Goal: Communication & Community: Answer question/provide support

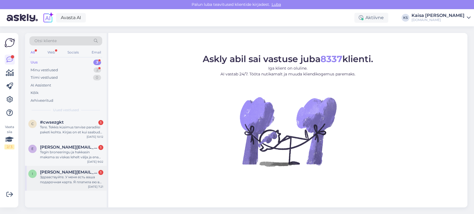
click at [74, 154] on div "Здравствуйте. У меня есть ваша подарочная карта. Я платила ею в гостинице, но т…" at bounding box center [71, 180] width 63 height 10
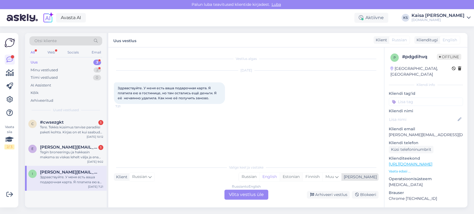
click at [303, 154] on div "Estonian" at bounding box center [291, 177] width 23 height 8
click at [259, 154] on div "Russian to Estonian Võta vestlus üle" at bounding box center [246, 195] width 44 height 10
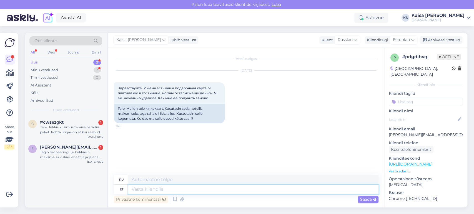
click at [251, 154] on textarea at bounding box center [253, 189] width 250 height 9
type textarea "Tere,"
type textarea "Привет,"
type textarea "Tere, kinkekaardi"
type textarea "Привет, подарочная карта"
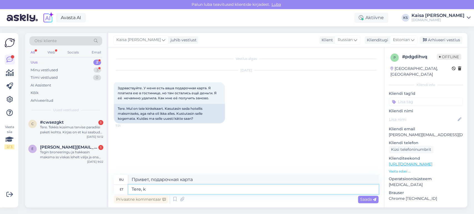
type textarea "Tere,"
type textarea "Привет,"
type textarea "Tere, kas"
type textarea "Привет, это"
type textarea "Tere, kas kasutasite s"
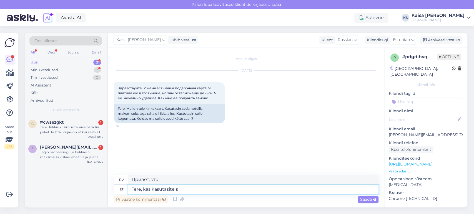
type textarea "Привет, ты пользовался?"
type textarea "Tere, kas kasutasite seda"
type textarea "Привет, ты этим пользовался?"
type textarea "Tere, kas kas"
type textarea "Привет, ты пользовался?"
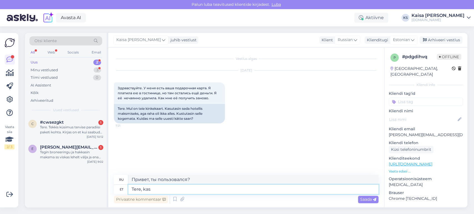
type textarea "Tere, kas"
type textarea "Привет, это"
type textarea "Tere, kinkekaardi le"
type textarea "Привет, подарочная карта"
type textarea "Tere, kinkekaardi leian"
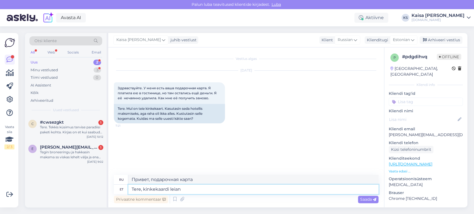
type textarea "Здравствуйте, я могу найти подарочную карту."
type textarea "Tere, kinkekaardi leiame üle"
type textarea "Здравствуйте, мы можем найти подарочную карту."
type textarea "Tere, kinkekaardi leiame ülesse"
type textarea "Здравствуйте, мы найдем подарочную карту."
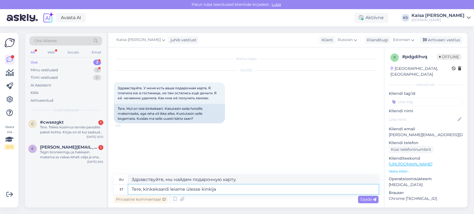
type textarea "Tere, kinkekaardi leiame ülesse kinkija e"
type textarea "Здравствуйте, мы найдем дарителя подарочной карты."
type textarea "Tere, kinkekaardi leiame ülesse kinkija e-maili kaud"
type textarea "Здравствуйте, мы можем найти подарочную карту в электронной почте дарителя."
type textarea "Tere, kinkekaardi leiame ülesse kinkija e-maili kaudu."
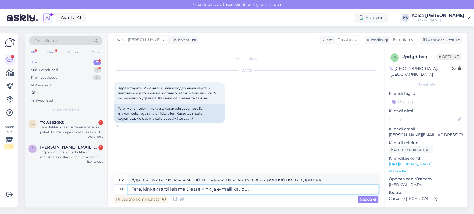
type textarea "Здравствуйте, мы можем найти подарочную карту через электронную почту дарителя."
type textarea "Tere, kinkekaardi leiame ülesse kinkija e-maili kaudu."
click at [341, 154] on icon at bounding box center [374, 199] width 3 height 3
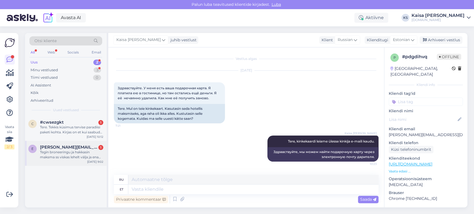
click at [83, 154] on div "Tegin broneeringu ja hakkasin maksma ss viskas lehelt välja ja enam ei [PERSON_…" at bounding box center [71, 155] width 63 height 10
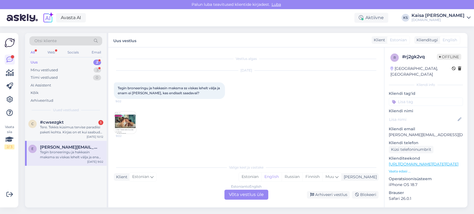
click at [124, 123] on img at bounding box center [125, 123] width 22 height 22
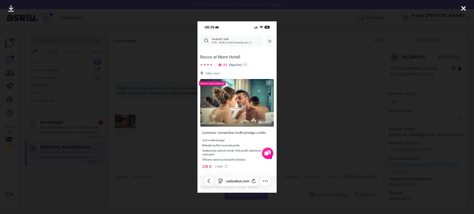
click at [305, 127] on div at bounding box center [237, 107] width 474 height 214
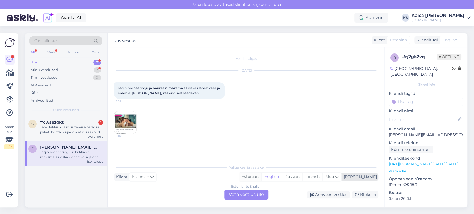
click at [261, 154] on div "Estonian" at bounding box center [250, 177] width 23 height 8
click at [253, 154] on div "Estonian to Estonian Võta vestlus üle" at bounding box center [246, 195] width 44 height 10
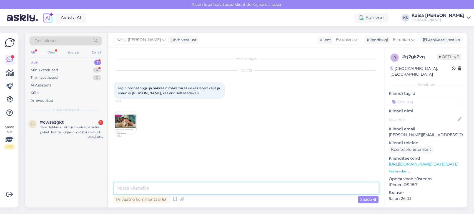
click at [247, 154] on textarea at bounding box center [246, 189] width 265 height 12
paste textarea "[URL][DOMAIN_NAME][DATE][DATE][GEOGRAPHIC_DATA]"
type textarea "Tere, viimane tuba on saadaval siin: [URL][DOMAIN_NAME][DATE][DATE][GEOGRAPHIC_…"
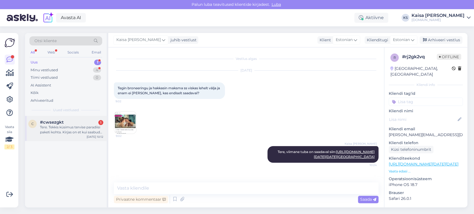
click at [95, 136] on div "[DATE] 10:12" at bounding box center [95, 137] width 17 height 4
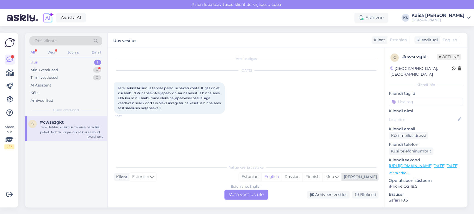
click at [261, 154] on div "Estonian" at bounding box center [250, 177] width 23 height 8
click at [253, 154] on div "Estonian to Estonian Võta vestlus üle" at bounding box center [246, 195] width 44 height 10
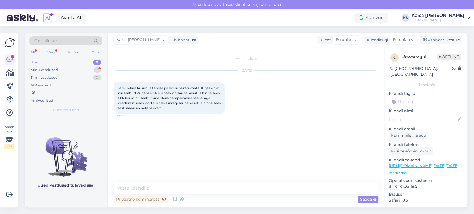
click at [341, 154] on p "Vaata edasi ..." at bounding box center [426, 173] width 74 height 5
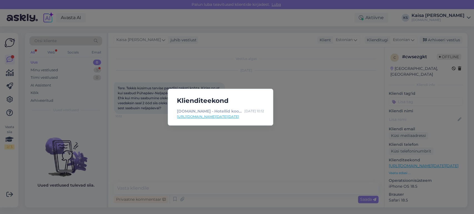
click at [255, 116] on link "[URL][DOMAIN_NAME][DATE][DATE]" at bounding box center [220, 116] width 87 height 5
drag, startPoint x: 193, startPoint y: 168, endPoint x: 194, endPoint y: 176, distance: 8.9
click at [193, 154] on div "Klienditeekond [DOMAIN_NAME] - Hotellid koos võluvate lisavõimalustega [DATE] 1…" at bounding box center [237, 107] width 474 height 214
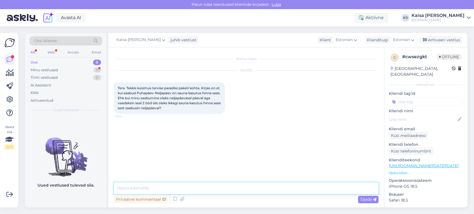
click at [198, 154] on textarea at bounding box center [246, 189] width 265 height 12
type textarea "Tere, jah, neljapäeval on võimalik sellisel juhul saunadesse minna."
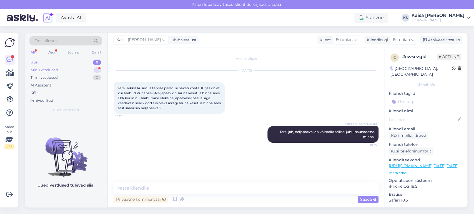
click at [90, 70] on div "Minu vestlused 5" at bounding box center [65, 70] width 73 height 8
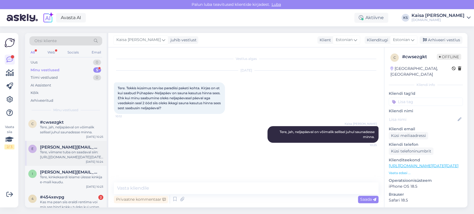
scroll to position [28, 0]
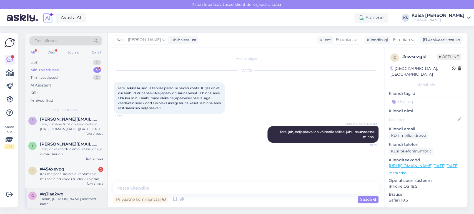
click at [72, 154] on div "#g3laa2wx" at bounding box center [71, 194] width 63 height 5
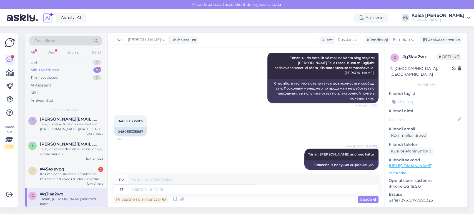
scroll to position [156, 0]
click at [225, 154] on textarea at bounding box center [253, 189] width 250 height 9
type textarea "T"
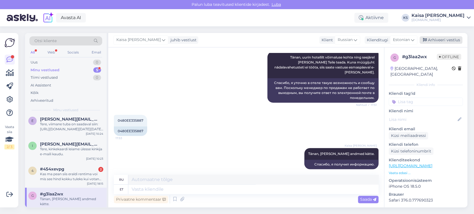
click at [341, 38] on div "Arhiveeri vestlus" at bounding box center [441, 40] width 43 height 8
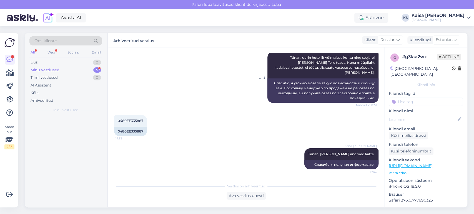
scroll to position [150, 0]
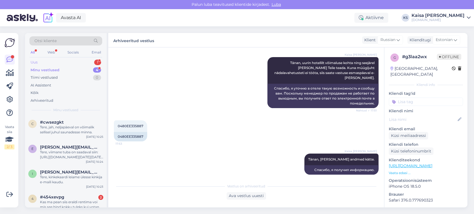
click at [92, 62] on div "Uus 1" at bounding box center [65, 63] width 73 height 8
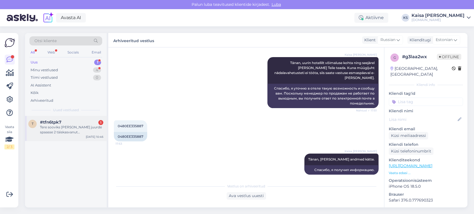
click at [76, 121] on div "#tfn6tpk7 1" at bounding box center [71, 122] width 63 height 5
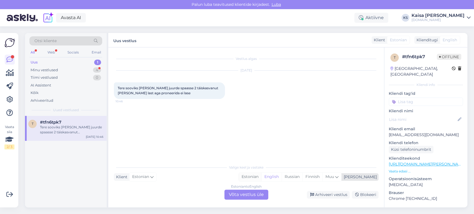
click at [261, 154] on div "Estonian" at bounding box center [250, 177] width 23 height 8
click at [259, 154] on div "Estonian to Estonian Võta vestlus üle" at bounding box center [246, 195] width 44 height 10
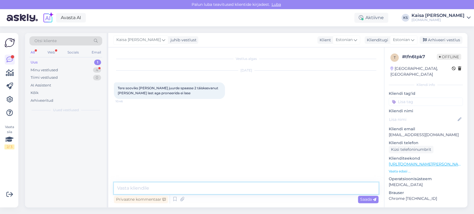
click at [257, 154] on textarea at bounding box center [246, 189] width 265 height 12
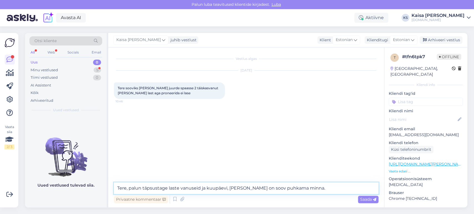
type textarea "Tere, palun täpsustage laste vanuseid ja kuupäevi, [PERSON_NAME] on soov puhkam…"
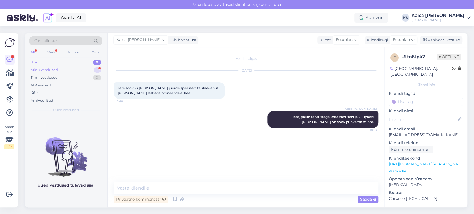
click at [90, 71] on div "Minu vestlused 5" at bounding box center [65, 70] width 73 height 8
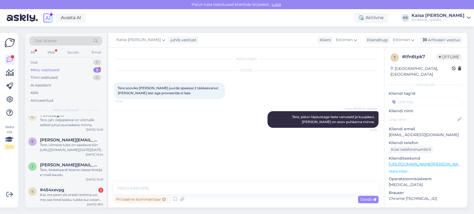
scroll to position [33, 0]
click at [68, 154] on div "#454xevpg 2" at bounding box center [71, 189] width 63 height 5
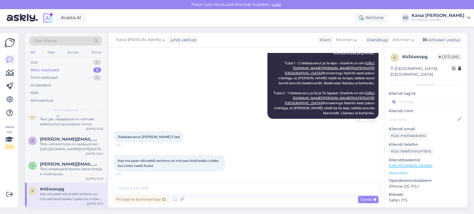
scroll to position [937, 0]
click at [202, 154] on textarea at bounding box center [246, 189] width 265 height 12
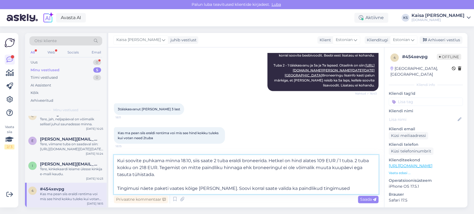
scroll to position [0, 0]
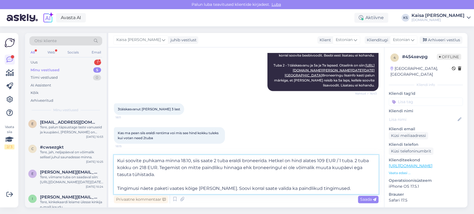
type textarea "Kui soovite puhkama minna 18.10, siis saate 2 tuba eraldi broneerida. Hetkel on…"
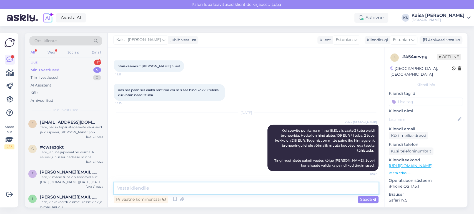
scroll to position [1007, 0]
click at [89, 63] on div "Uus 1" at bounding box center [65, 63] width 73 height 8
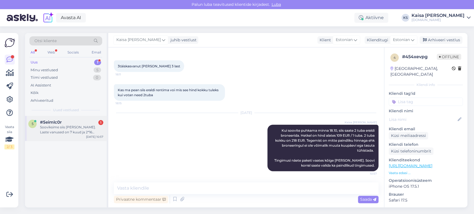
click at [64, 138] on div "5 #5eimlc0r 1 Sooviksime siis [PERSON_NAME]. Laste vanused on 7 kuud ja 2*16 la…" at bounding box center [66, 128] width 82 height 25
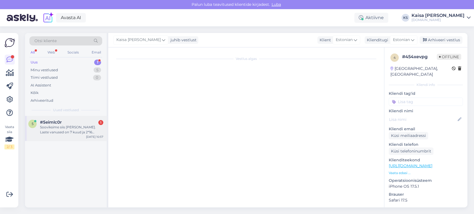
scroll to position [0, 0]
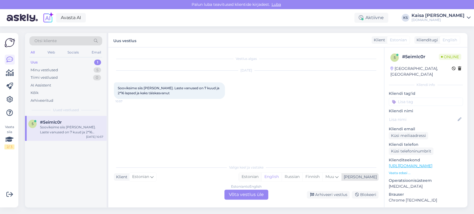
click at [261, 154] on div "Estonian" at bounding box center [250, 177] width 23 height 8
click at [260, 154] on div "Estonian to Estonian Võta vestlus üle" at bounding box center [246, 195] width 44 height 10
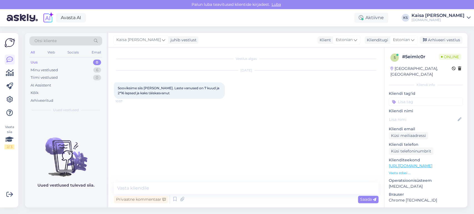
click at [341, 154] on p "Vaata edasi ..." at bounding box center [426, 173] width 74 height 5
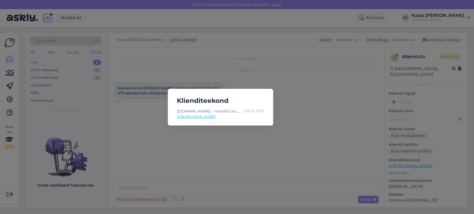
click at [220, 119] on div "[DOMAIN_NAME] - Hotellid koos võluvate lisavõimalustega [DATE] 10:57 [URL][DOMA…" at bounding box center [221, 114] width 96 height 13
click at [221, 117] on link "[URL][DOMAIN_NAME]" at bounding box center [220, 116] width 87 height 5
click at [177, 51] on div "Klienditeekond [DOMAIN_NAME] - Hotellid koos võluvate lisavõimalustega [DATE] 1…" at bounding box center [237, 107] width 474 height 214
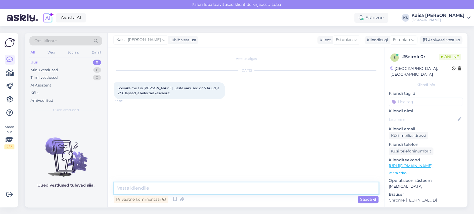
click at [224, 154] on textarea at bounding box center [246, 189] width 265 height 12
paste textarea "[URL][DOMAIN_NAME][DATE][DATE]"
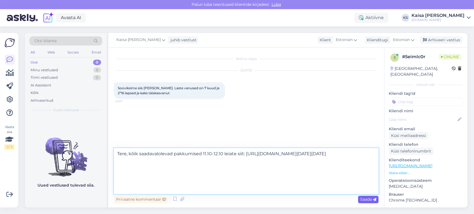
type textarea "Tere, kõik saadavalolevad pakkumised 11.10-12.10 leiate siit: [URL][DOMAIN_NAME…"
click at [341, 154] on span "Saada" at bounding box center [368, 199] width 16 height 5
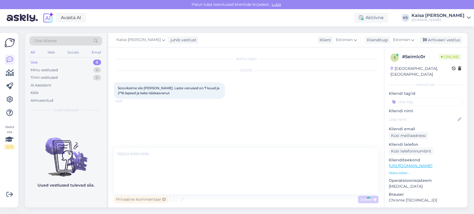
scroll to position [1, 0]
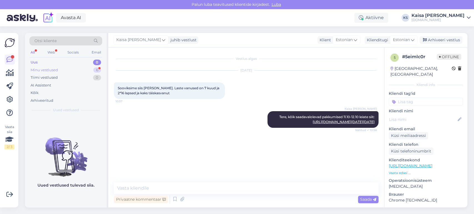
click at [93, 69] on div "Minu vestlused 6" at bounding box center [65, 70] width 73 height 8
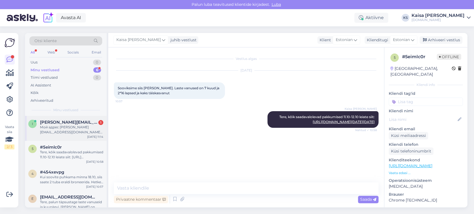
click at [63, 133] on div "Мой адрес [PERSON_NAME][EMAIL_ADDRESS][DOMAIN_NAME] на него мне отправляли." at bounding box center [71, 130] width 63 height 10
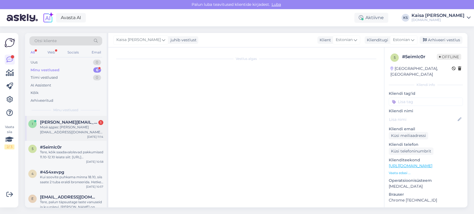
scroll to position [36, 0]
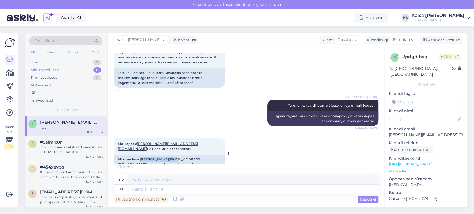
drag, startPoint x: 172, startPoint y: 154, endPoint x: 141, endPoint y: 155, distance: 30.9
click at [141, 154] on div "Minu aadress [PERSON_NAME][EMAIL_ADDRESS][DOMAIN_NAME] , sinna nad mulle sõnume…" at bounding box center [169, 162] width 111 height 14
copy link "[PERSON_NAME][EMAIL_ADDRESS][DOMAIN_NAME]"
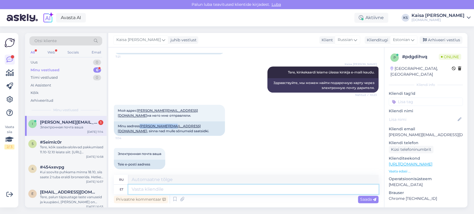
click at [212, 154] on textarea at bounding box center [253, 189] width 250 height 9
type textarea "Kas sa"
type textarea "Является"
type textarea "Kas saan a"
type textarea "Могу ли я"
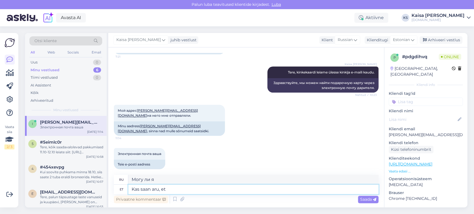
type textarea "Kas saan aru, et"
type textarea "Я понял?"
type textarea "Kas saan aru, et kas"
type textarea "Я правильно понял?"
type textarea "Kas saan aru, et kasutasite br"
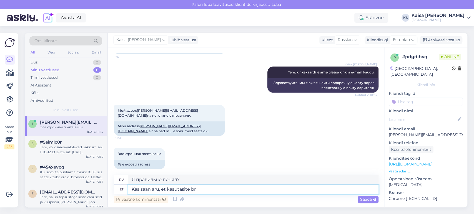
type textarea "Я правильно понимаю, что вы использовали"
type textarea "Kas saan aru, et kasutasite broneeringu e"
type textarea "Я правильно понимаю, что вы воспользовались бронированием?"
type textarea "Kas saan aru, et kasutasite broneeringu eest tas"
type textarea "Правильно ли я понимаю, что вы использовали сбор за бронирование?"
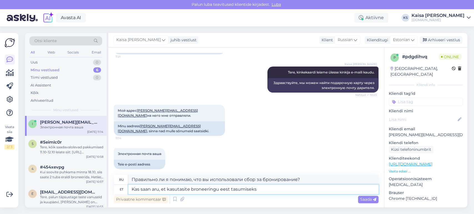
type textarea "Kas saan aru, et kasutasite broneeringu eest tasumiseks"
type textarea "Правильно ли я понимаю, что вы оплатили бронирование?"
type textarea "Kas saan aru, et kasutasite broneeringu eest tasumiseks [DOMAIN_NAME] ki"
type textarea "Правильно ли я понимаю, что вы оплатили бронирование через [DOMAIN_NAME] ?"
type textarea "Kas saan aru, et kasutasite broneeringu eest tasumiseks [DOMAIN_NAME] kinkekaar…"
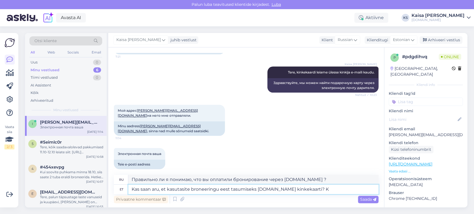
type textarea "Правильно ли я понимаю, что вы использовали подарочную карту [DOMAIN_NAME] для …"
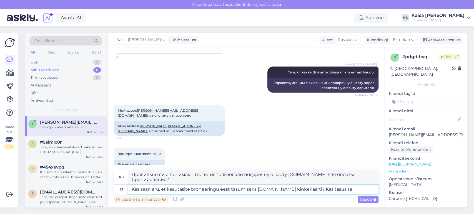
type textarea "Kas saan aru, et kasutasite broneeringu eest tasumiseks [DOMAIN_NAME] kinkekaar…"
type textarea "Правильно ли я понимаю, что вы использовали подарочную карту [DOMAIN_NAME] для …"
type textarea "Kas saan aru, et kasutasite broneeringu eest tasumiseks [DOMAIN_NAME] kinkekaar…"
type textarea "Правильно ли я понимаю, что вы использовали подарочную карту [DOMAIN_NAME] для …"
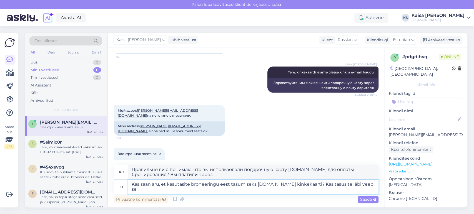
type textarea "Kas saan aru, et kasutasite broneeringu eest tasumiseks [DOMAIN_NAME] kinkekaar…"
type textarea "Правильно ли я понимаю, что вы использовали подарочную карту [DOMAIN_NAME] для …"
type textarea "Kas saan aru, et kasutasite broneeringu eest tasumiseks [DOMAIN_NAME] kinkekaar…"
type textarea "Насколько я понимаю, вы использовали подарочную карту [DOMAIN_NAME] для оплаты …"
type textarea "Kas saan aru, et kasutasite broneeringu eest tasumiseks [DOMAIN_NAME] kinkekaar…"
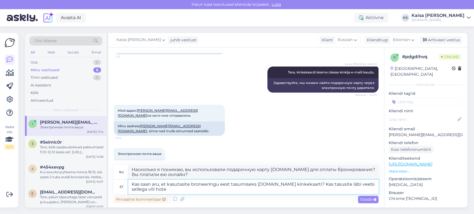
type textarea "Насколько я понимаю, вы использовали подарочную карту [DOMAIN_NAME] для оплаты …"
type textarea "Kas saan aru, et kasutasite broneeringu eest tasumiseks [DOMAIN_NAME] kinkekaar…"
type textarea "Насколько я понимаю, вы использовали подарочную карту [DOMAIN_NAME] для оплаты …"
type textarea "Kas saan aru, et kasutasite broneeringu eest tasumiseks [DOMAIN_NAME] kinkekaar…"
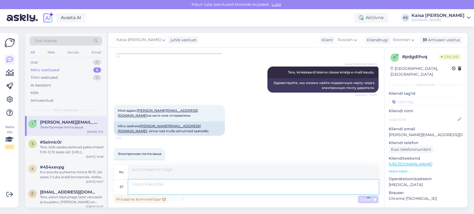
scroll to position [123, 0]
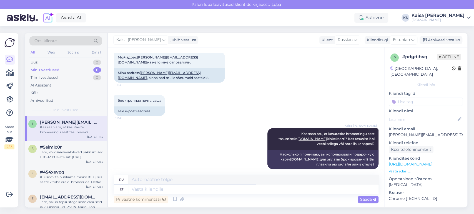
click at [274, 22] on div "Avasta AI Aktiivne KS Kaisa [PERSON_NAME] [DOMAIN_NAME]" at bounding box center [237, 17] width 474 height 17
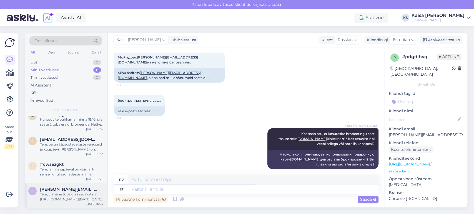
click at [63, 154] on span "[PERSON_NAME][EMAIL_ADDRESS][DOMAIN_NAME]" at bounding box center [69, 189] width 58 height 5
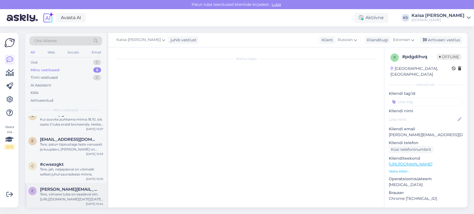
scroll to position [76, 0]
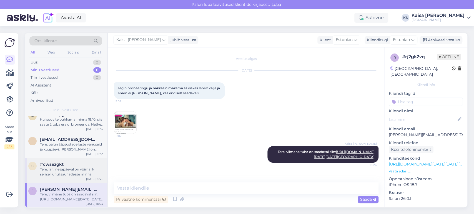
click at [67, 154] on div "Tere, jah, neljapäeval on võimalik sellisel juhul saunadesse minna." at bounding box center [71, 172] width 63 height 10
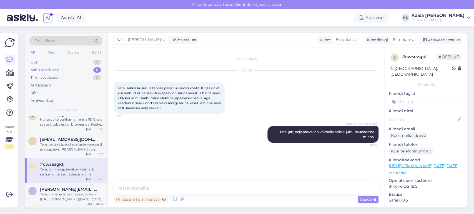
scroll to position [0, 0]
click at [65, 142] on div "Tere, palun täpsustage laste vanuseid ja kuupäevi, [PERSON_NAME] on soov puhkam…" at bounding box center [71, 147] width 63 height 10
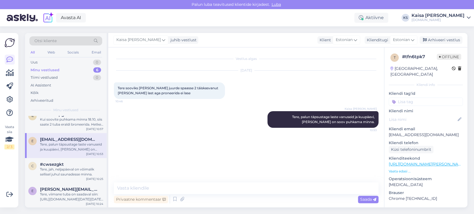
scroll to position [27, 0]
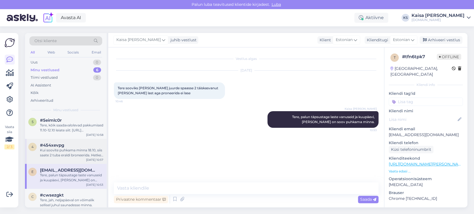
click at [64, 152] on div "Kui soovite puhkama minna 18.10, siis saate 2 tuba eraldi broneerida. Hetkel on…" at bounding box center [71, 153] width 63 height 10
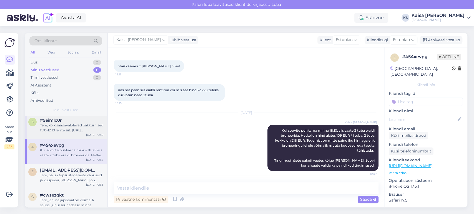
click at [63, 133] on div "5 #5eimlc0r Tere, kõik saadavalolevad pakkumised 11.10-12.10 leiate siit: [URL]…" at bounding box center [66, 126] width 82 height 25
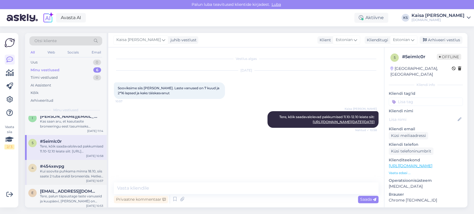
scroll to position [0, 0]
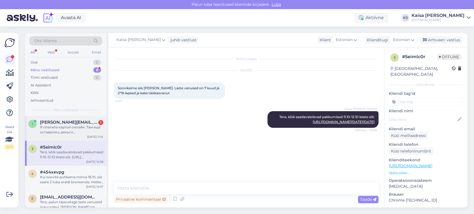
click at [73, 125] on div "Я платила картой онлайн. Там ещё оставались деньги. Израсходованна не вся карта" at bounding box center [71, 130] width 63 height 10
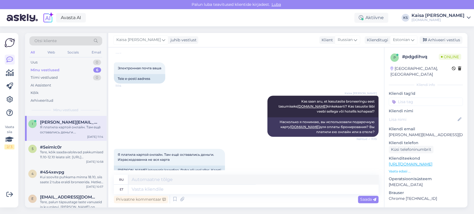
scroll to position [166, 0]
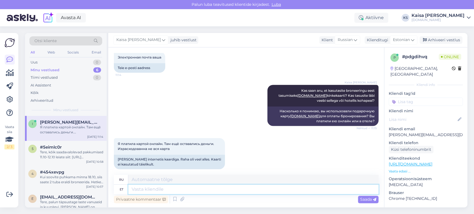
click at [209, 154] on textarea at bounding box center [253, 189] width 250 height 9
type textarea "Mis h"
type textarea "Что"
type textarea "Mis hotelli brone"
type textarea "Какой отель"
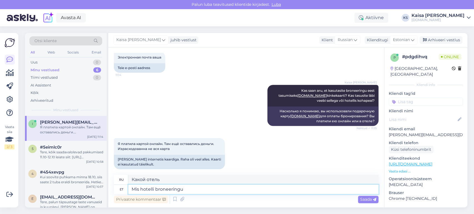
type textarea "Mis hotelli broneeringu p"
type textarea "Какое бронирование отеля"
type textarea "Mis hotelli broneeringu puhul kasuta"
type textarea "А как насчет бронирования отеля?"
type textarea "Mis hotelli broneeringu puhul kasutasite"
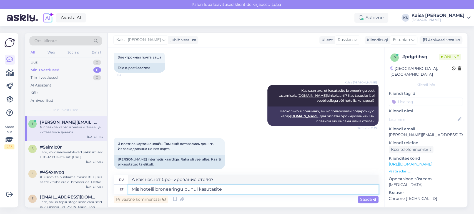
type textarea "Какую бронь отеля вы использовали?"
type textarea "Mis hotelli broneeringu puhul kasutasite kinkekaart?"
type textarea "Для бронирования какого отеля вы использовали подарочную карту?"
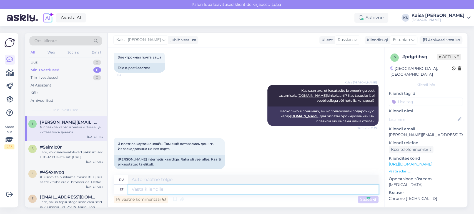
scroll to position [204, 0]
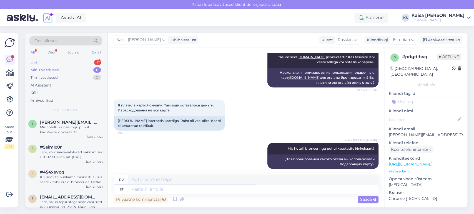
click at [84, 59] on div "Uus 1" at bounding box center [65, 63] width 73 height 8
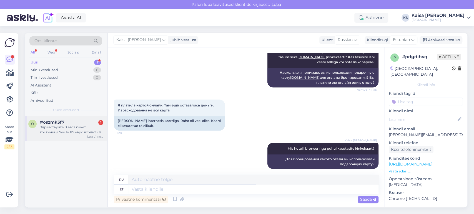
click at [71, 122] on div "#oszmk3f7 1" at bounding box center [71, 122] width 63 height 5
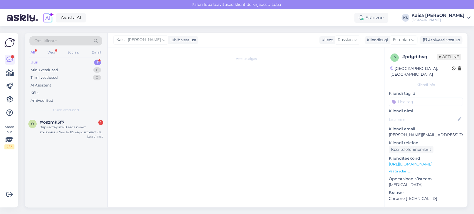
scroll to position [0, 0]
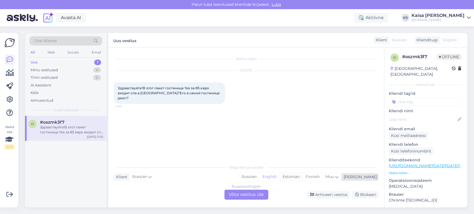
click at [303, 154] on div "Estonian" at bounding box center [291, 177] width 23 height 8
click at [258, 154] on div "Russian to Estonian Võta vestlus üle" at bounding box center [246, 195] width 44 height 10
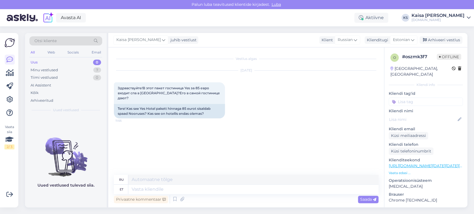
click at [341, 154] on p "Vaata edasi ..." at bounding box center [426, 173] width 74 height 5
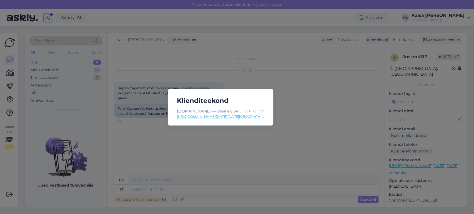
click at [244, 116] on link "[URL][DOMAIN_NAME][DATE][DATE][GEOGRAPHIC_DATA]" at bounding box center [220, 116] width 87 height 5
click at [213, 154] on div "Klienditeekond [DOMAIN_NAME] — отели с очаровательными дополнительными услугами…" at bounding box center [237, 107] width 474 height 214
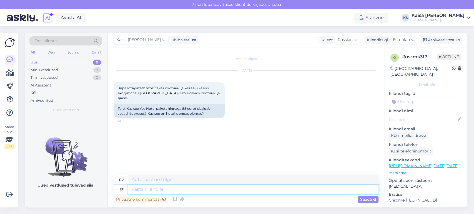
click at [215, 154] on textarea at bounding box center [253, 189] width 250 height 9
type textarea "Tere, jah"
type textarea "Привет,"
type textarea "Tere, jah s"
type textarea "Привет, да."
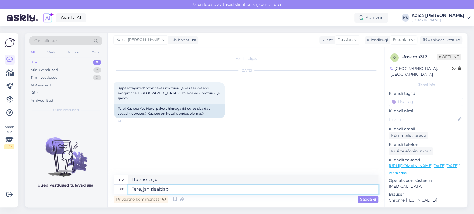
type textarea "Tere, jah sisaldab k"
type textarea "Здравствуйте, да, это включает в себя"
type textarea "Tere, jah sisaldab külastust N"
type textarea "Здравствуйте, да, это включает посещение"
type textarea "Tere, jah sisaldab külastust Noorus S"
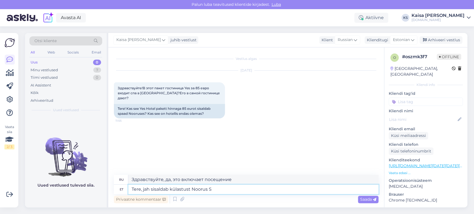
type textarea "Здравствуйте, да, туда входит посещение Нооруса."
type textarea "Tere, jah sisaldab külastust Noorus Spa-sse."
type textarea "Здравствуйте, да, в стоимость включено посещение спа-центра Noorus."
type textarea "Tere, jah sisaldab külastust Noorus Spa-sse. Spaa asu"
type textarea "Здравствуйте, да, сюда входит посещение спа-центра Noorus. Спа"
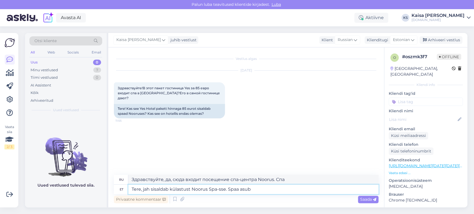
type textarea "Tere, jah sisaldab külastust Noorus Spa-sse. Spaa asub"
type textarea "Здравствуйте, да, в стоимость входит посещение спа-центра Noorus. [GEOGRAPHIC_D…"
type textarea "Tere, jah sisaldab külastust Noorus Spa-sse. Spaa e"
type textarea "Здравствуйте, да, сюда входит посещение спа-центра Noorus. Спа"
type textarea "Tere, jah sisaldab külastust Noorus Spa-sse. Spaa ei asu"
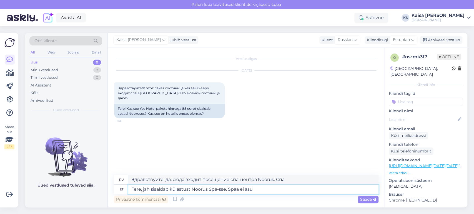
type textarea "Здравствуйте, да, сюда входит посещение спа-центра Noorus. Спа нет."
type textarea "Tere, jah sisaldab külastust Noorus Spa-sse. Spaa ei asu hot"
type textarea "Здравствуйте, да, в стоимость входит посещение спа-центра Noorus. Спа-центр не …"
type textarea "Tere, jah sisaldab külastust Noorus Spa-sse. Spaa ei asu hotelliga"
type textarea "Здравствуйте, да, в стоимость входит посещение спа-центра Noorus. Спа-центр нах…"
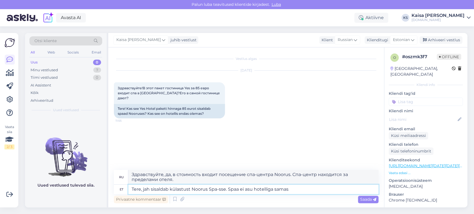
type textarea "Tere, jah sisaldab külastust Noorus Spa-sse. Spaa ei asu hotelliga samas h"
type textarea "Здравствуйте, да, в стоимость входит посещение спа-центра Noorus. Спа-центр нах…"
type textarea "Tere, jah sisaldab külastust Noorus Spa-sse. Spaa ei asu hotelliga samas hoones…"
type textarea "Здравствуйте, да, в стоимость входит посещение спа-центра Noorus. Спа-центр нах…"
type textarea "Tere, jah sisaldab külastust Noorus Spa-sse. Spaa ei asu hotelliga samas hoones"
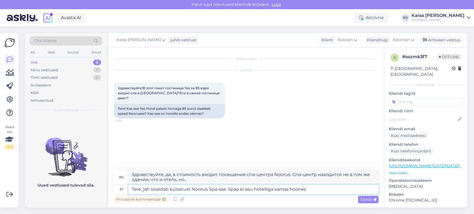
type textarea "Здравствуйте, да, в стоимость входит посещение спа-центра Noorus. Спа-центр нах…"
type textarea "Tere, jah sisaldab külastust Noorus Spa-sse. Spaa ei asu hotelliga samas hoones."
